Goal: Task Accomplishment & Management: Manage account settings

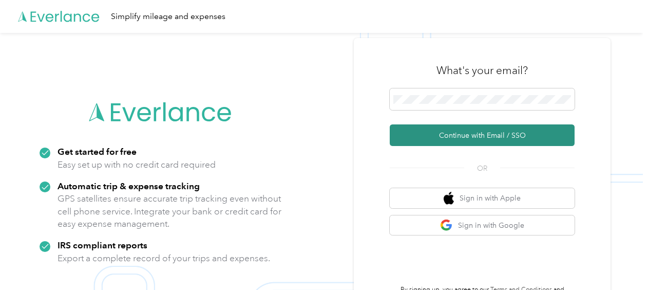
click at [497, 137] on button "Continue with Email / SSO" at bounding box center [482, 135] width 185 height 22
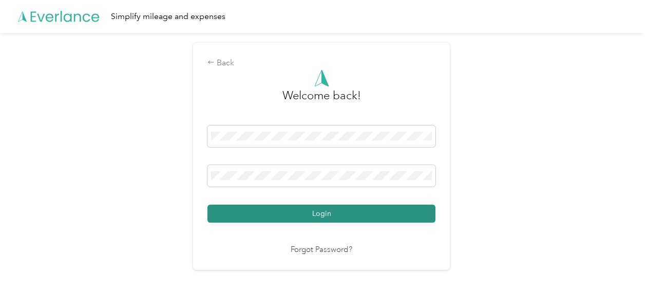
click at [321, 212] on button "Login" at bounding box center [322, 213] width 228 height 18
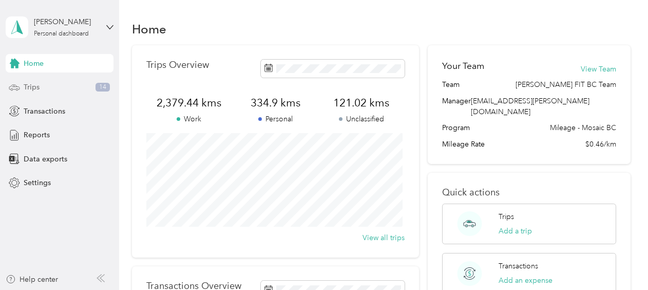
click at [29, 81] on div "Trips 14" at bounding box center [60, 87] width 108 height 18
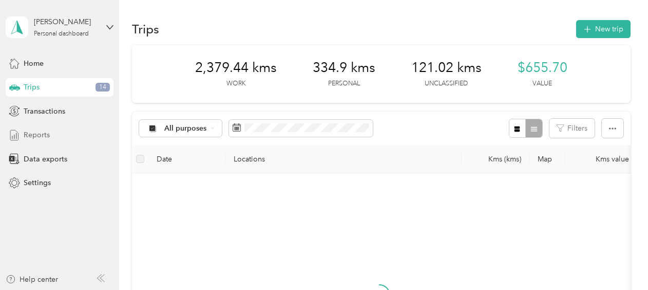
click at [35, 134] on span "Reports" at bounding box center [37, 134] width 26 height 11
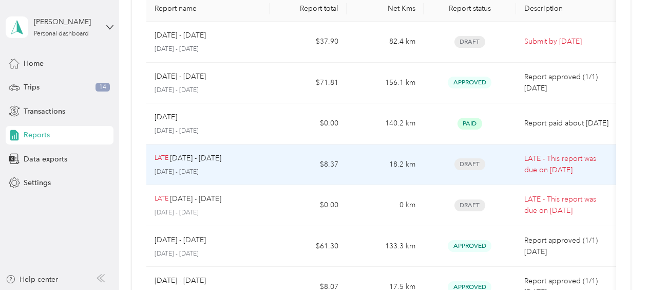
scroll to position [103, 0]
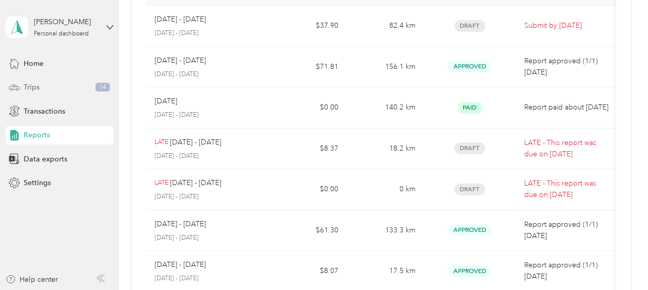
click at [32, 91] on span "Trips" at bounding box center [32, 87] width 16 height 11
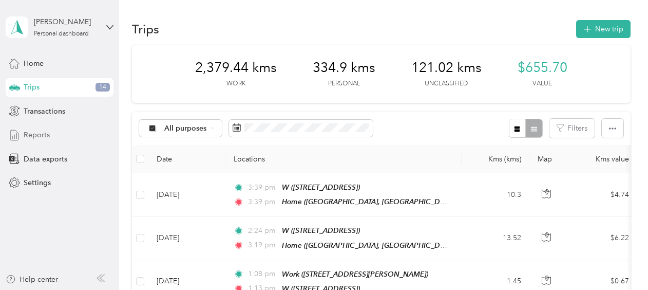
click at [28, 133] on span "Reports" at bounding box center [37, 134] width 26 height 11
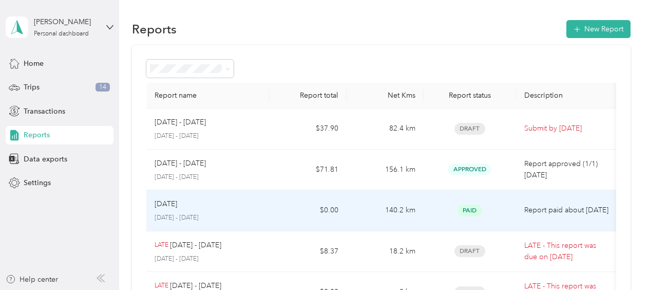
click at [236, 204] on div "[DATE]" at bounding box center [208, 203] width 107 height 11
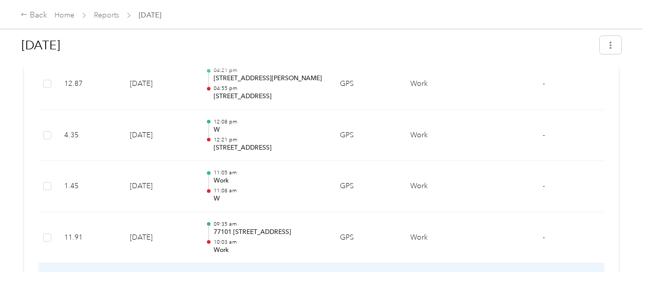
scroll to position [2055, 0]
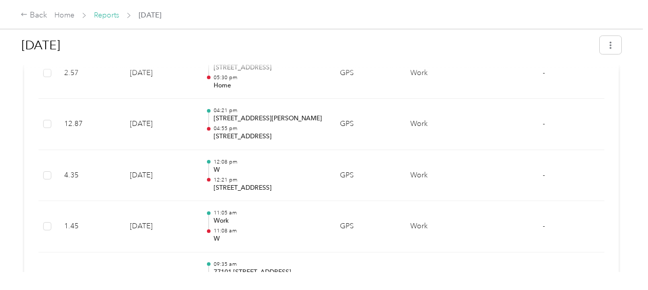
click at [104, 16] on link "Reports" at bounding box center [106, 15] width 25 height 9
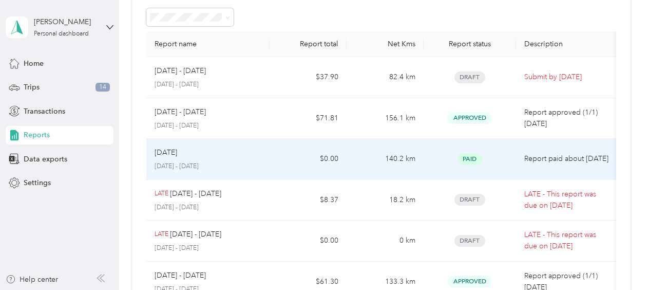
scroll to position [103, 0]
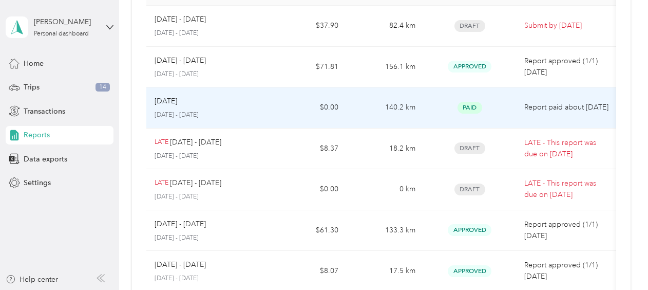
click at [204, 110] on p "[DATE] - [DATE]" at bounding box center [208, 114] width 107 height 9
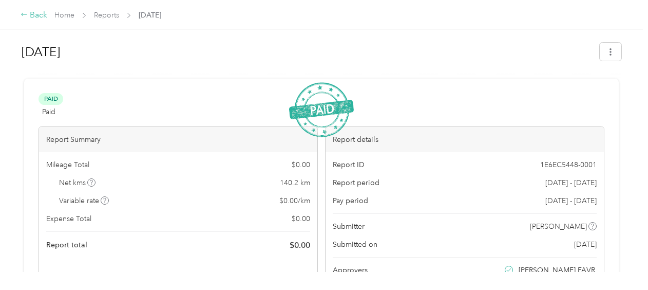
click at [40, 13] on div "Back" at bounding box center [34, 15] width 27 height 12
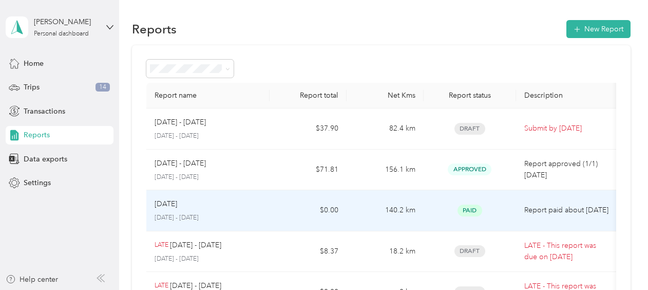
click at [244, 207] on div "[DATE]" at bounding box center [208, 203] width 107 height 11
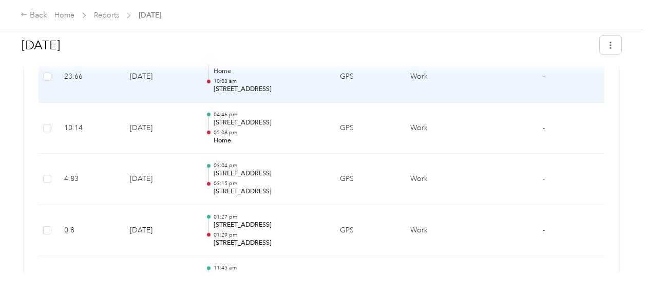
scroll to position [1336, 0]
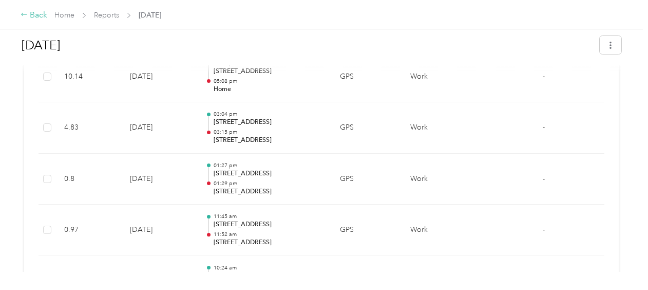
click at [36, 17] on div "Back" at bounding box center [34, 15] width 27 height 12
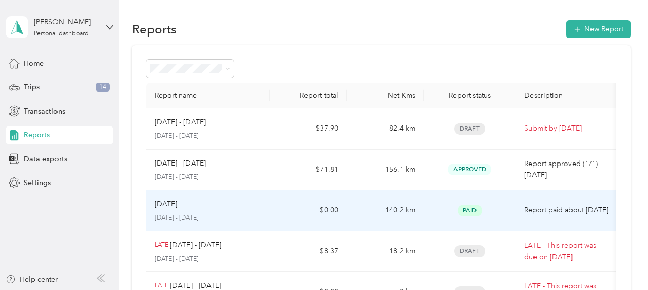
click at [210, 205] on div "[DATE]" at bounding box center [208, 203] width 107 height 11
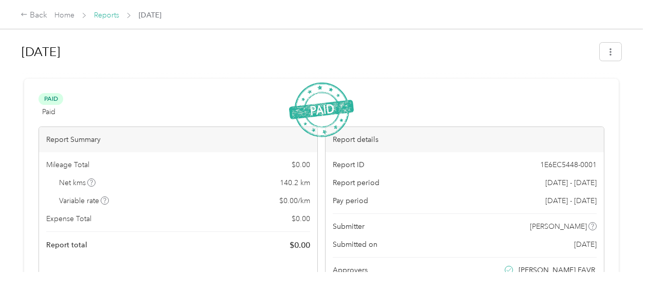
click at [100, 14] on link "Reports" at bounding box center [106, 15] width 25 height 9
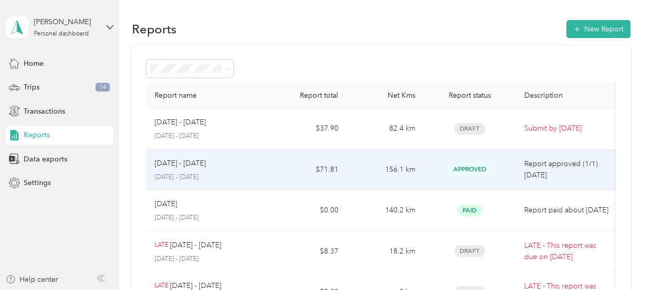
click at [250, 164] on div "[DATE] - [DATE]" at bounding box center [208, 163] width 107 height 11
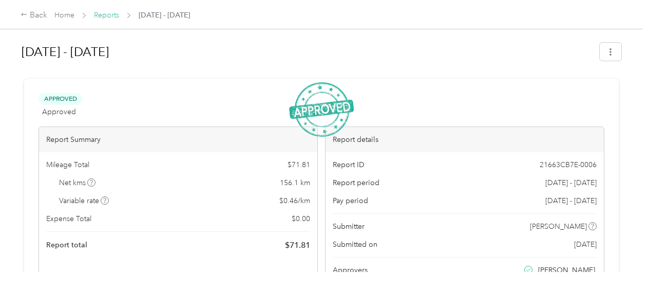
click at [102, 15] on link "Reports" at bounding box center [106, 15] width 25 height 9
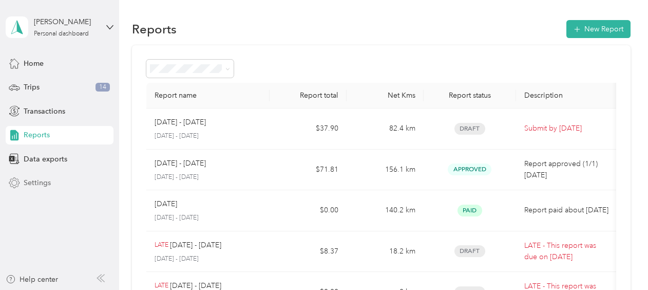
click at [43, 181] on span "Settings" at bounding box center [37, 182] width 27 height 11
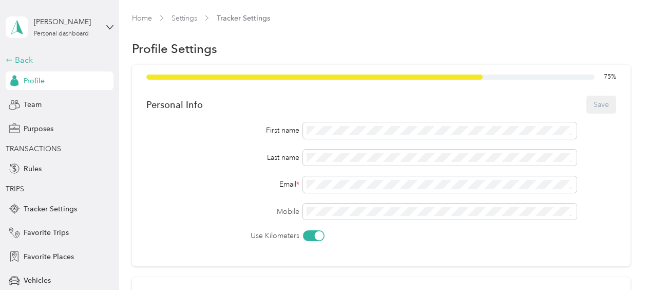
click at [16, 60] on div "Back" at bounding box center [57, 60] width 103 height 12
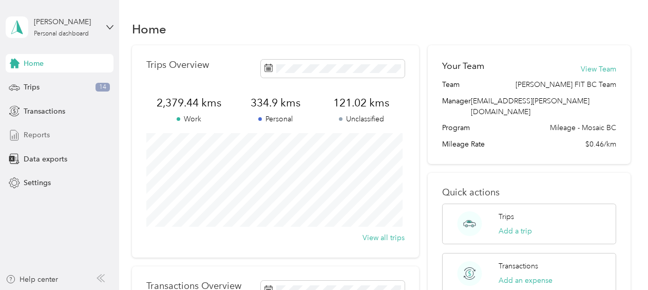
click at [35, 133] on span "Reports" at bounding box center [37, 134] width 26 height 11
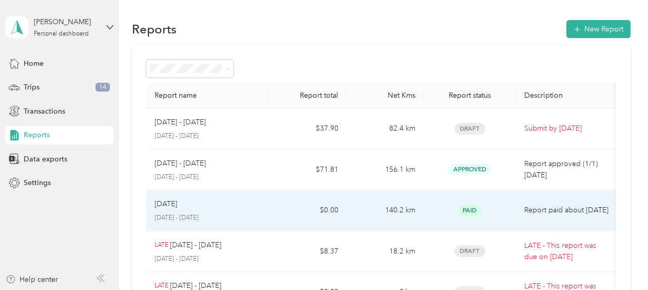
click at [247, 202] on div "[DATE]" at bounding box center [208, 203] width 107 height 11
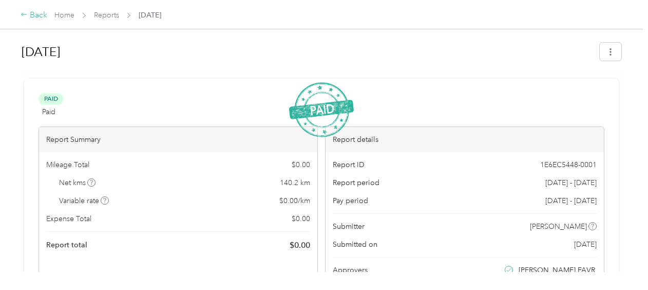
click at [36, 12] on div "Back" at bounding box center [34, 15] width 27 height 12
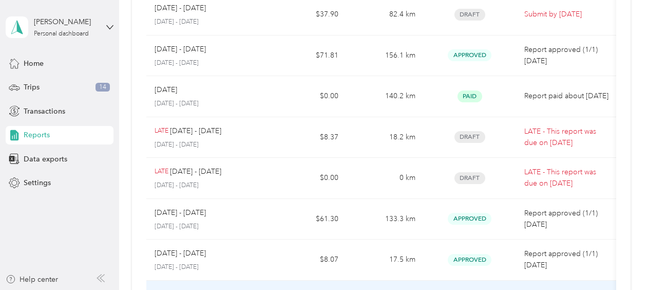
scroll to position [44, 0]
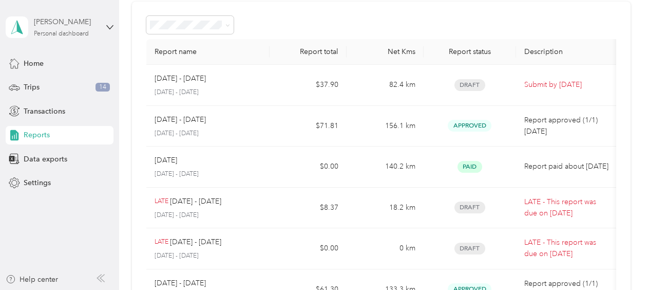
click at [90, 24] on div "[PERSON_NAME]" at bounding box center [66, 21] width 64 height 11
click at [38, 82] on div "Log out" at bounding box center [35, 79] width 40 height 11
